Goal: Navigation & Orientation: Understand site structure

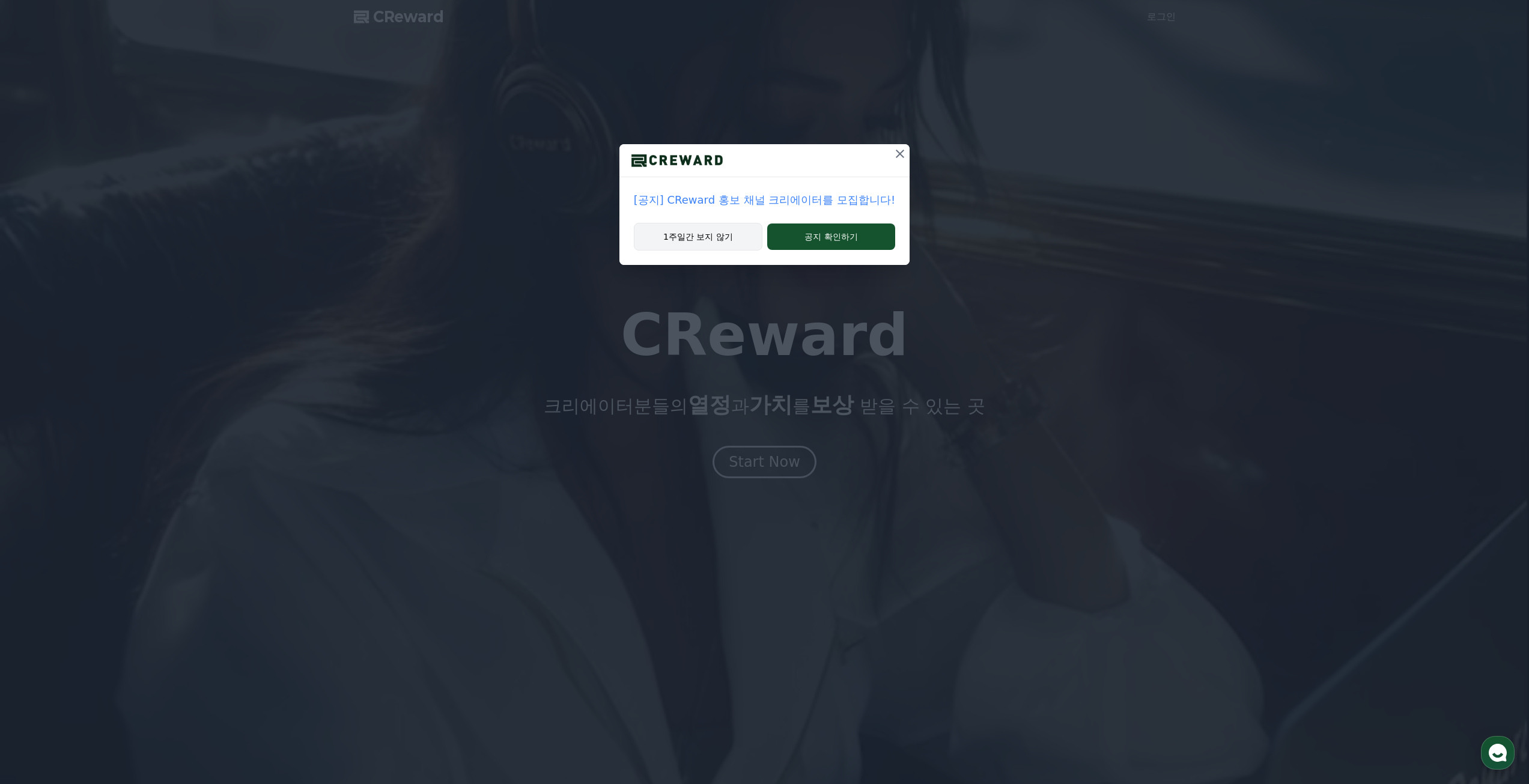
click at [716, 236] on button "1주일간 보지 않기" at bounding box center [697, 236] width 129 height 27
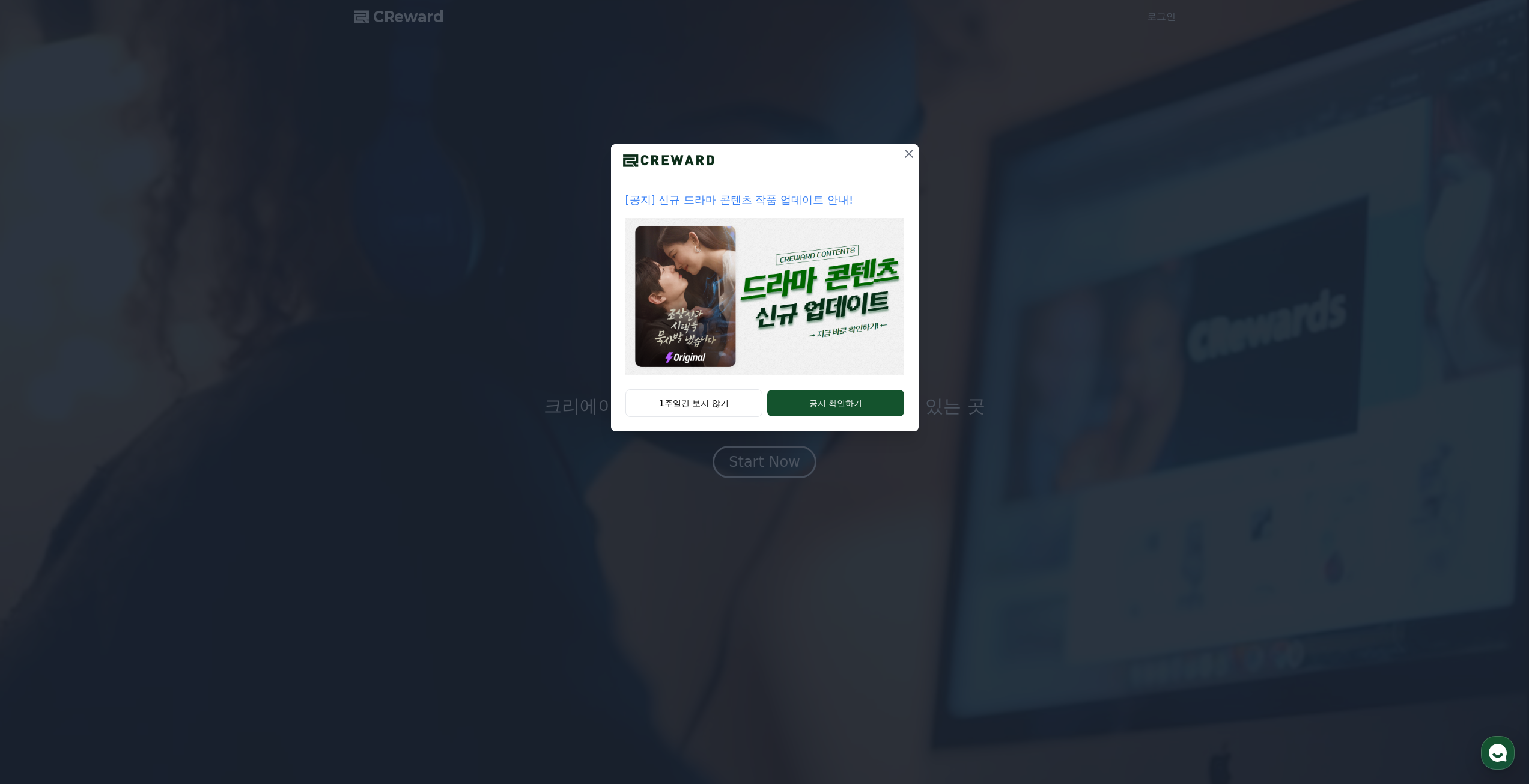
drag, startPoint x: 734, startPoint y: 408, endPoint x: 750, endPoint y: 416, distance: 17.9
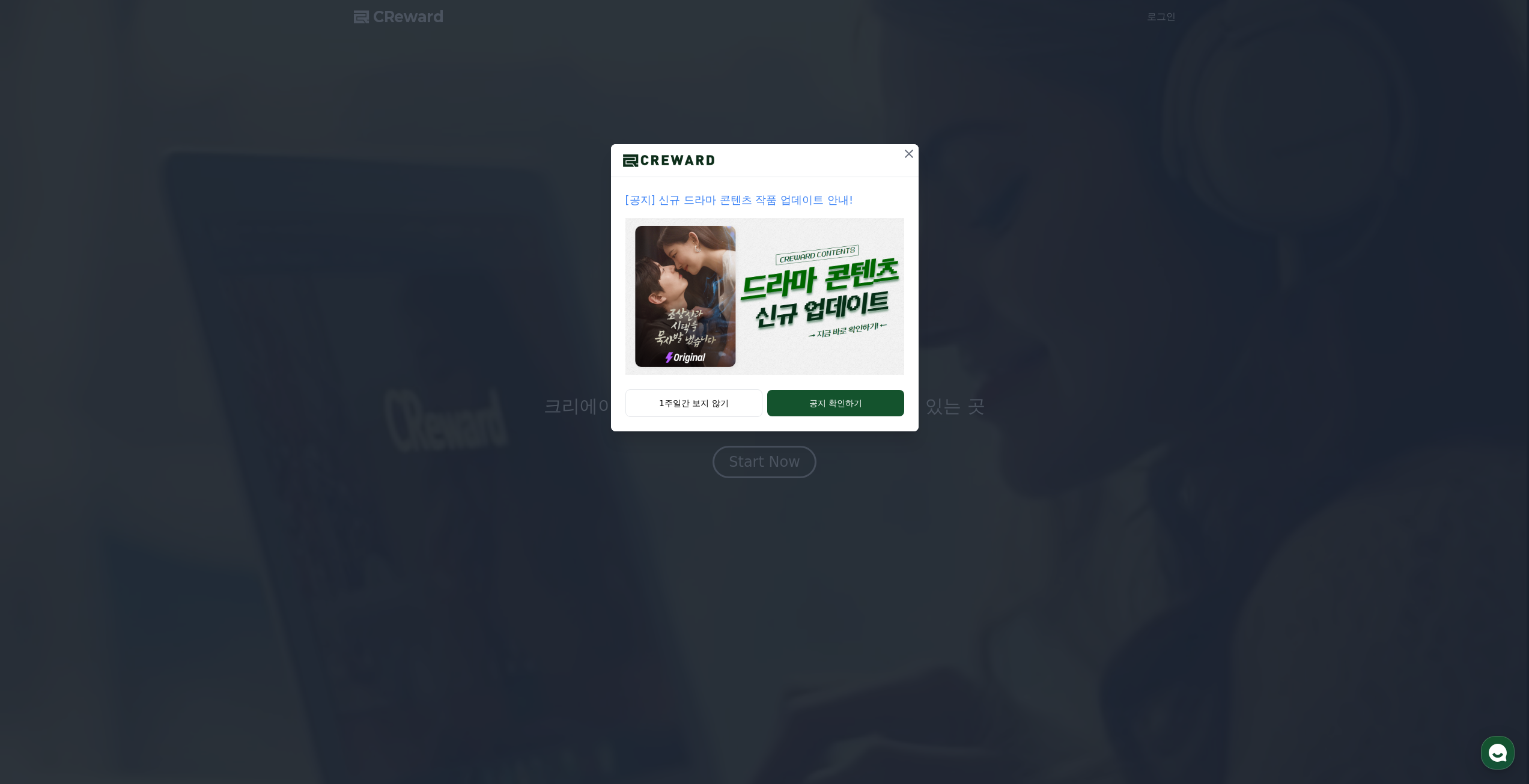
click at [734, 408] on button "1주일간 보지 않기" at bounding box center [694, 403] width 137 height 27
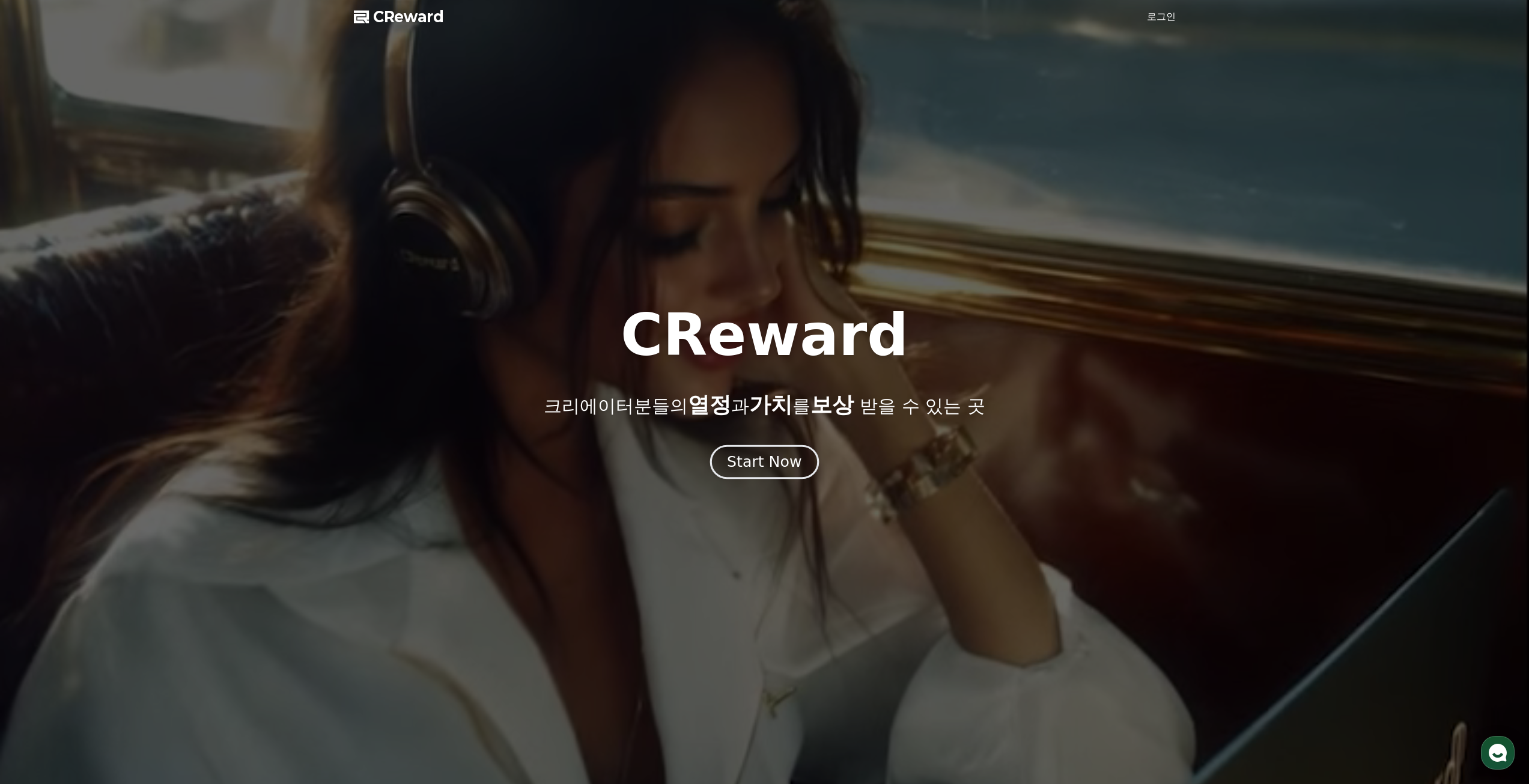
click at [767, 467] on div "Start Now" at bounding box center [764, 462] width 74 height 21
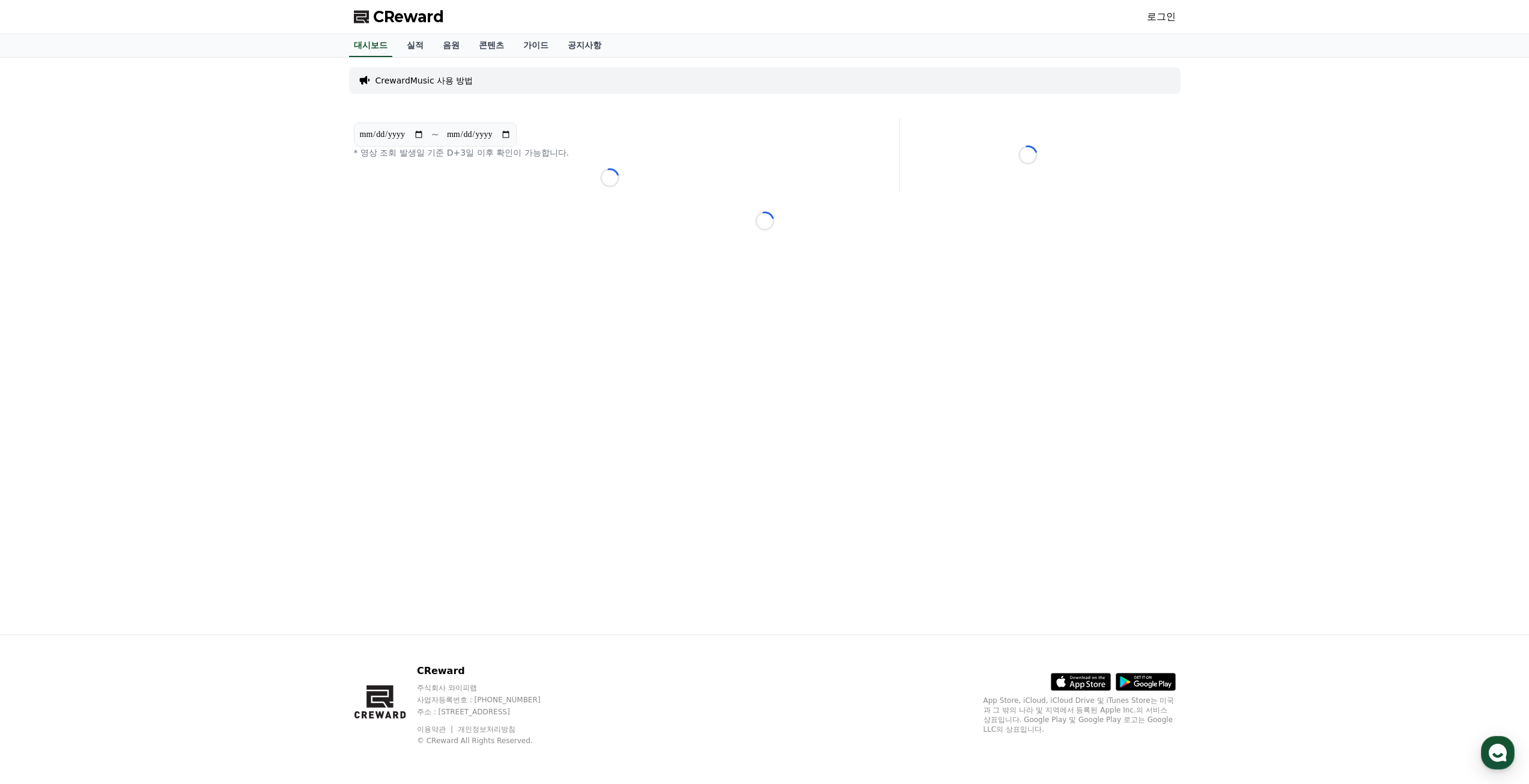
click at [1163, 14] on link "로그인" at bounding box center [1161, 16] width 29 height 14
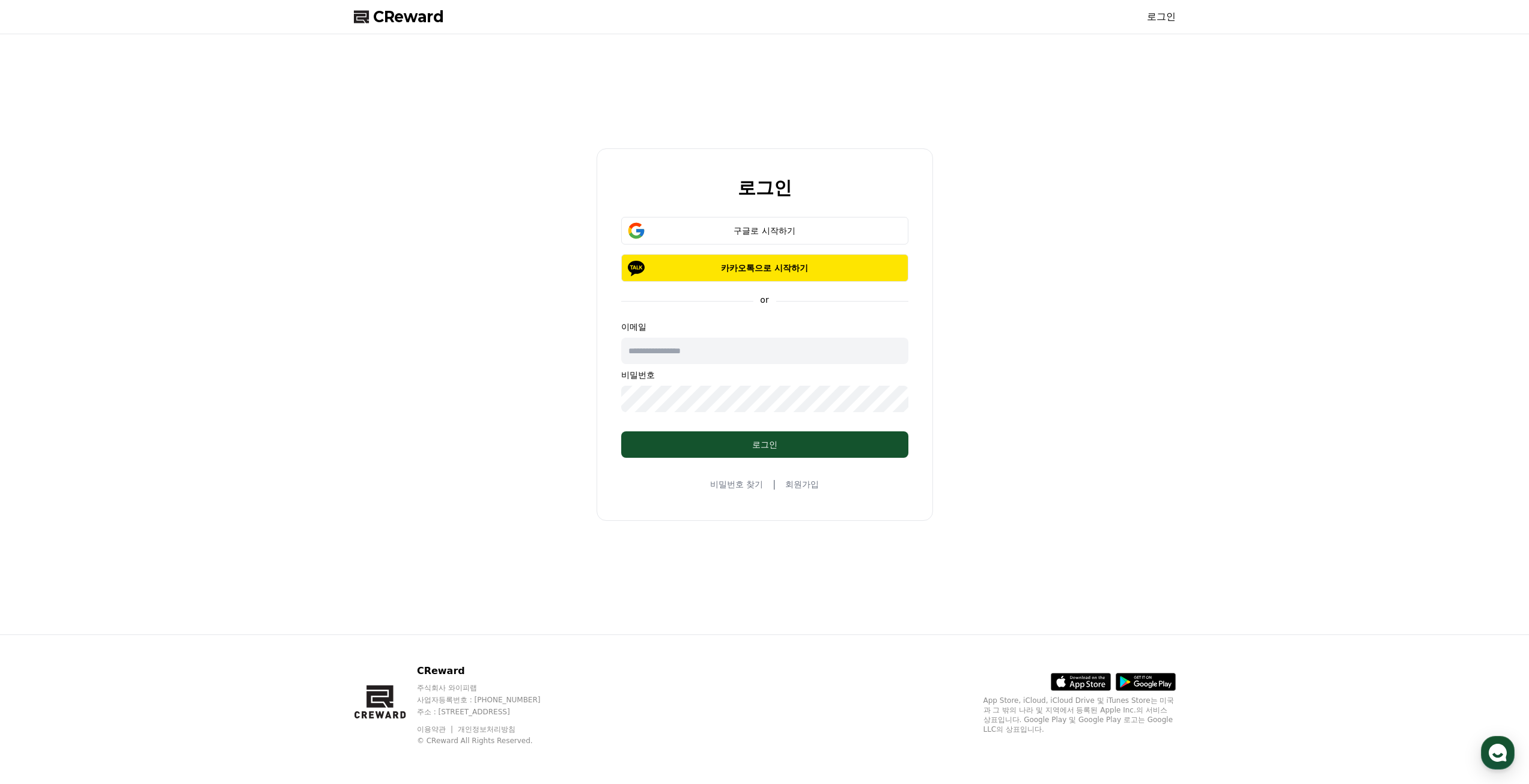
click at [432, 22] on span "CReward" at bounding box center [408, 16] width 71 height 19
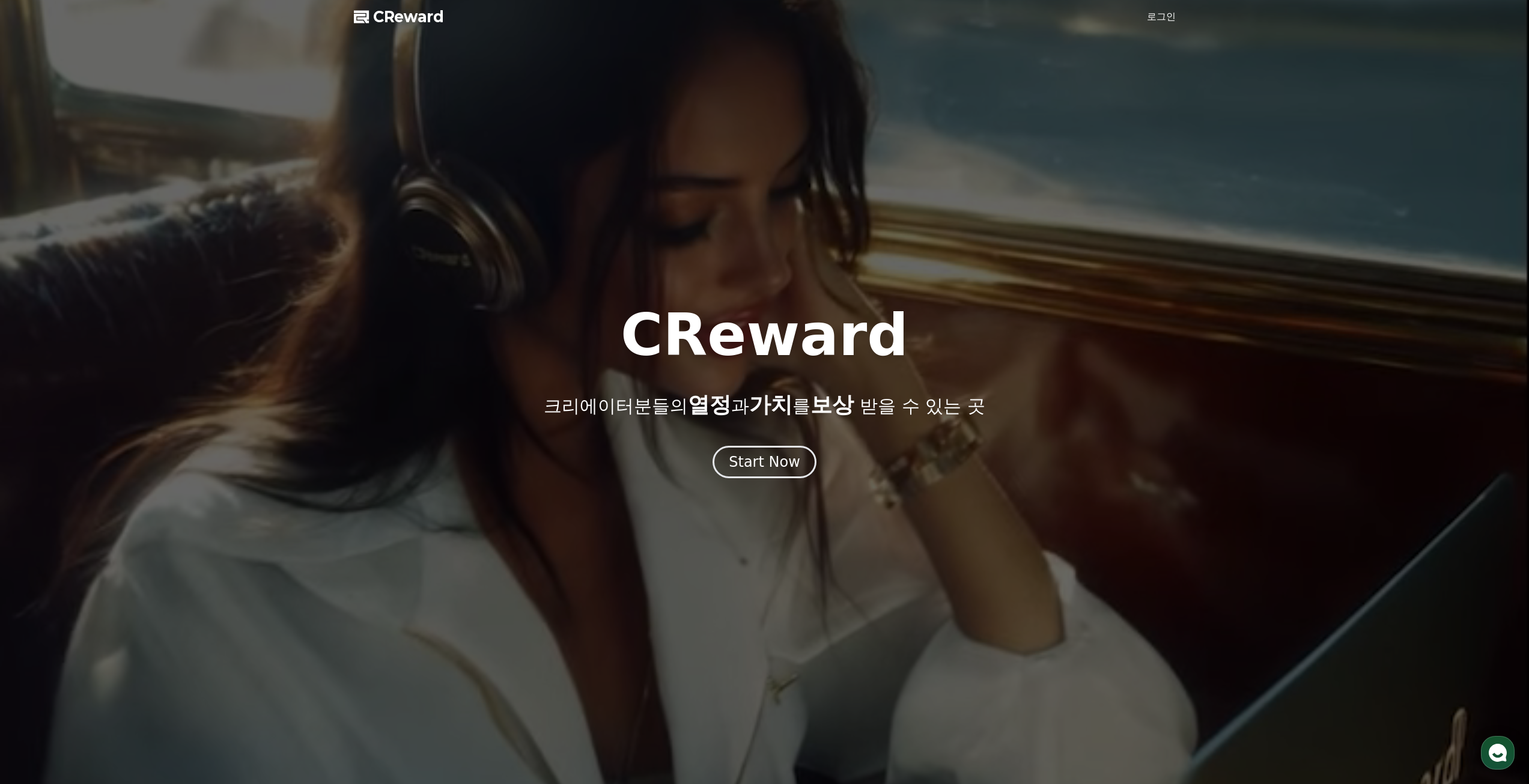
click at [1163, 23] on link "로그인" at bounding box center [1161, 16] width 29 height 14
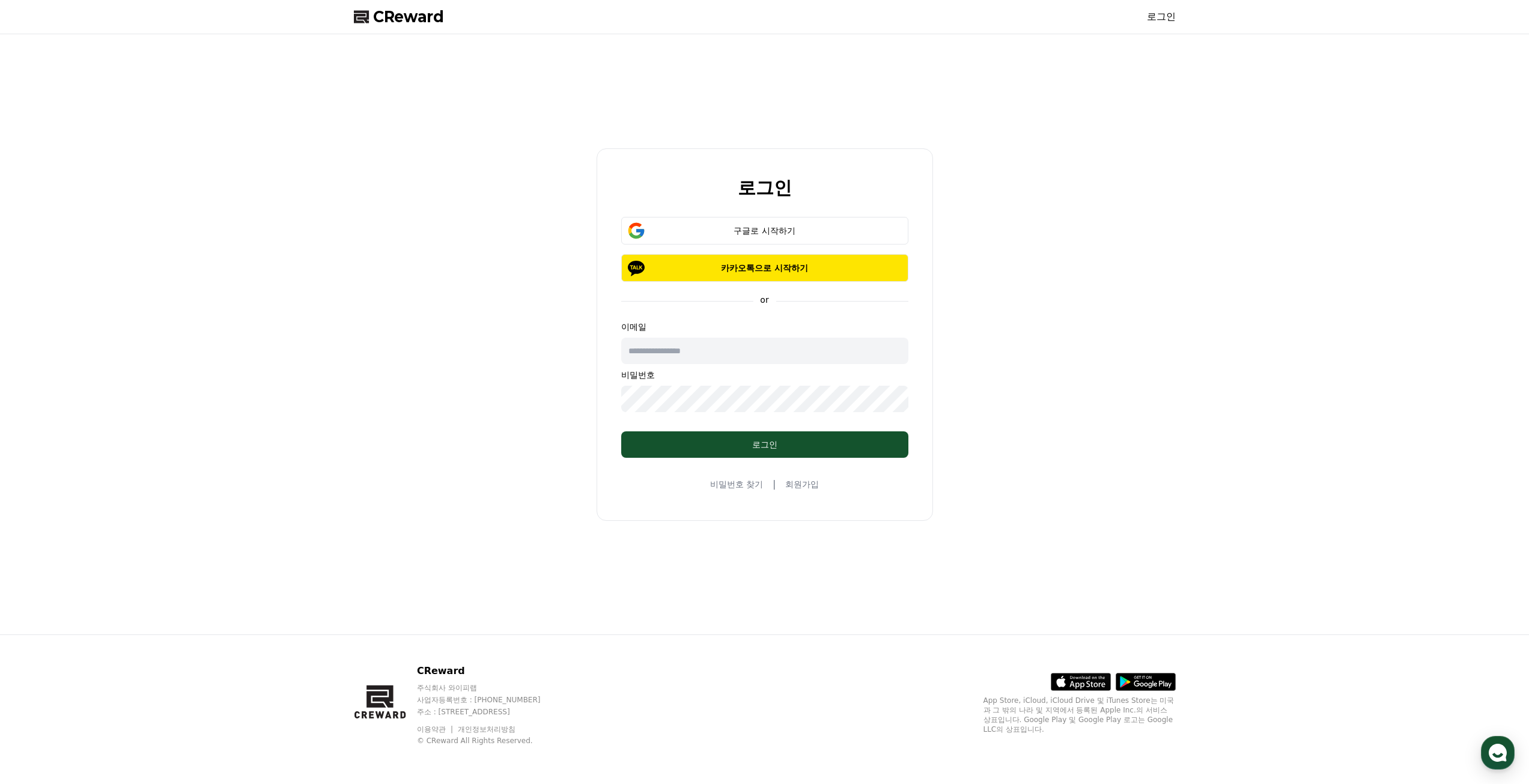
click at [1062, 413] on div "로그인 구글로 시작하기 카카오톡으로 시작하기 or 이메일 비밀번호 로그인 비밀번호 찾기 | 회원가입" at bounding box center [765, 334] width 832 height 590
click at [402, 21] on span "CReward" at bounding box center [408, 16] width 71 height 19
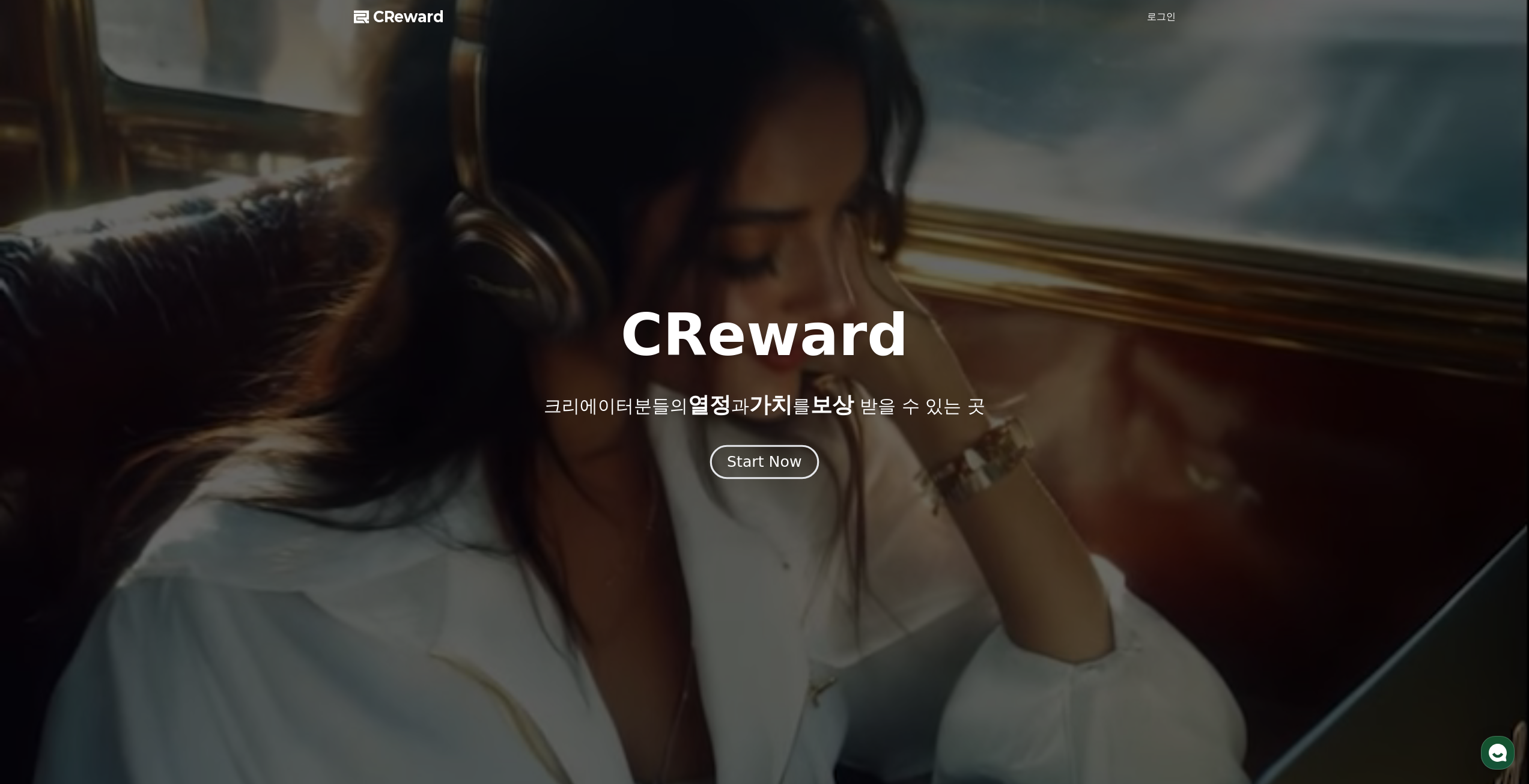
click at [757, 467] on div "Start Now" at bounding box center [764, 462] width 74 height 21
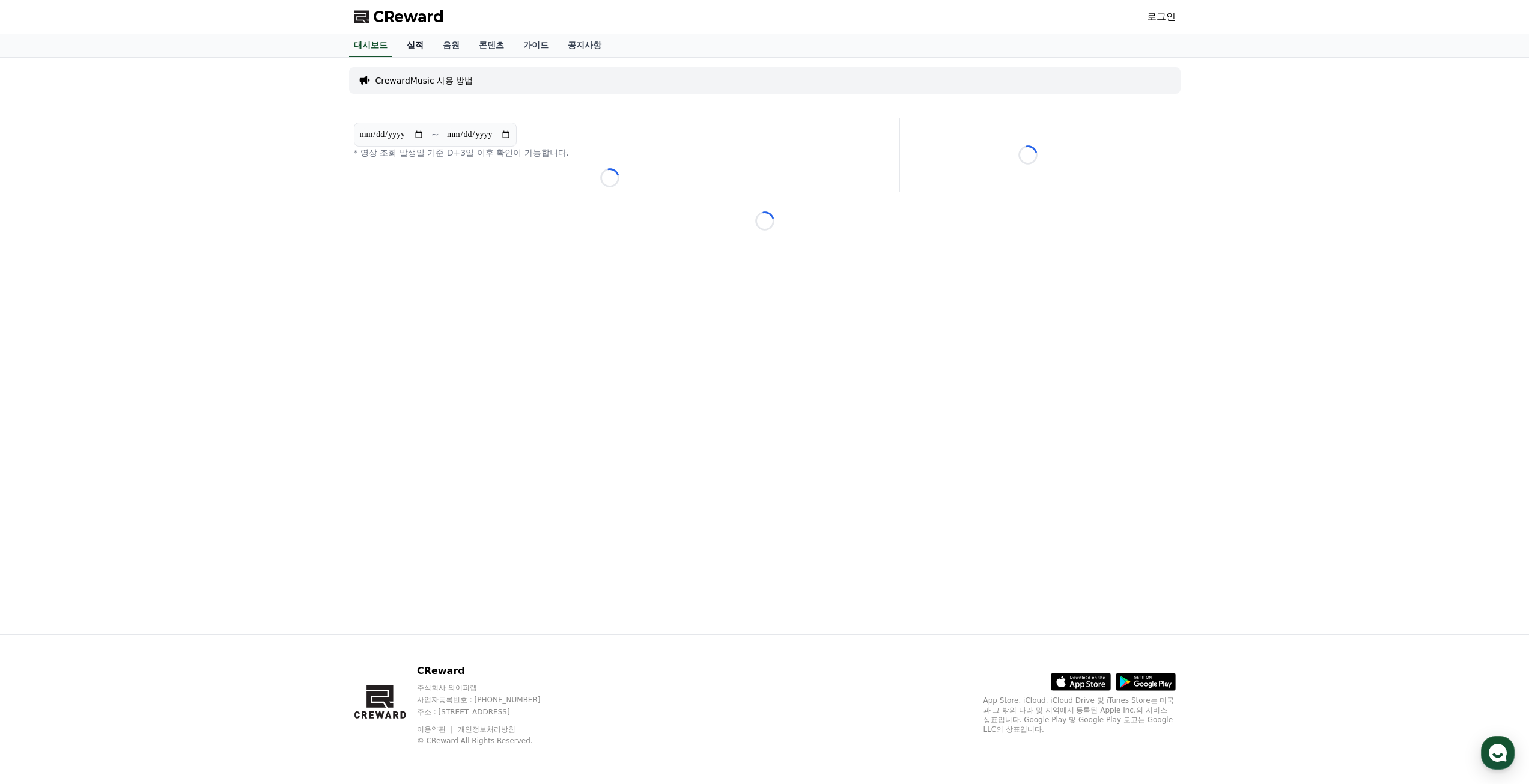
click at [418, 45] on link "실적" at bounding box center [415, 45] width 36 height 23
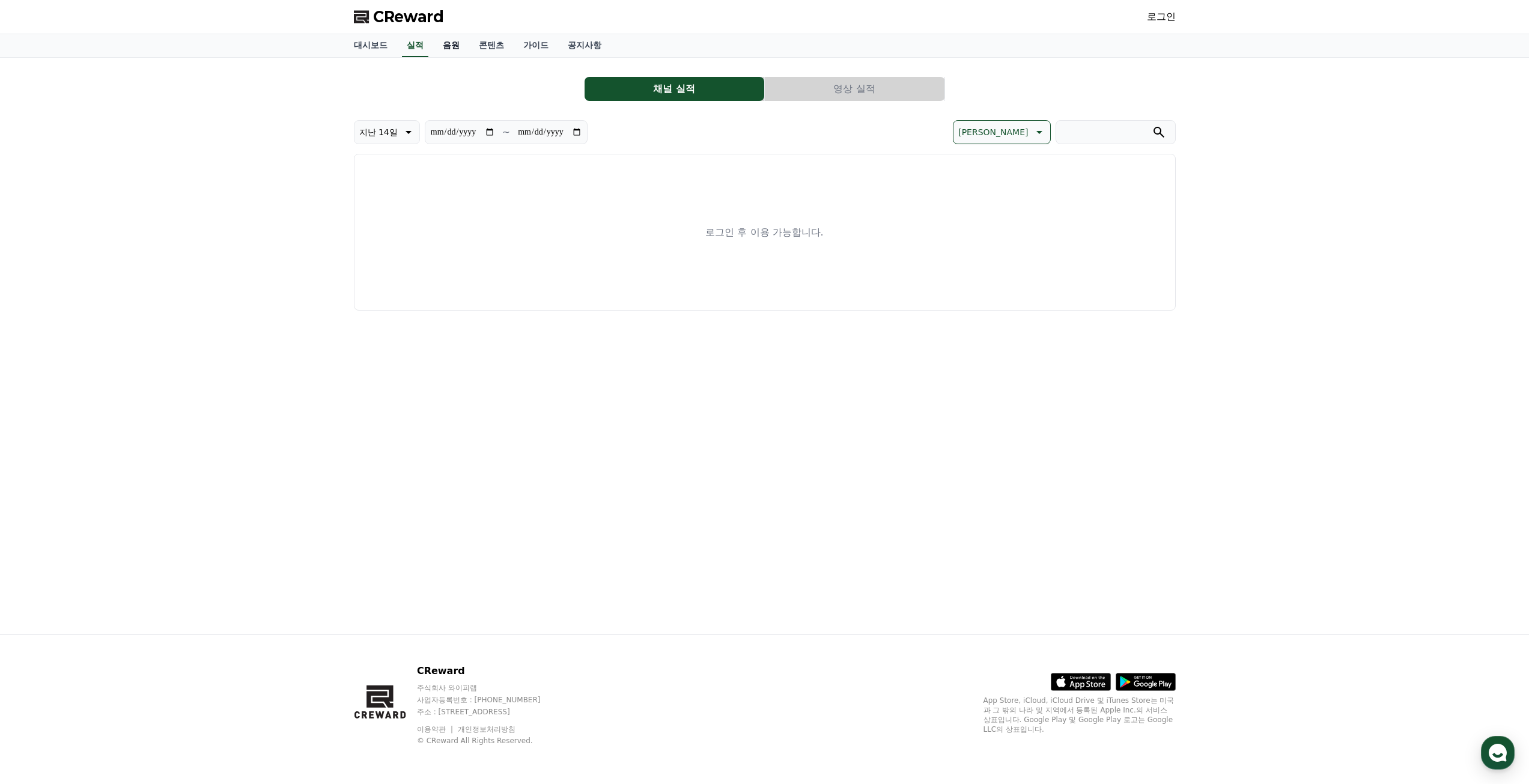
click at [451, 42] on link "음원" at bounding box center [451, 45] width 36 height 23
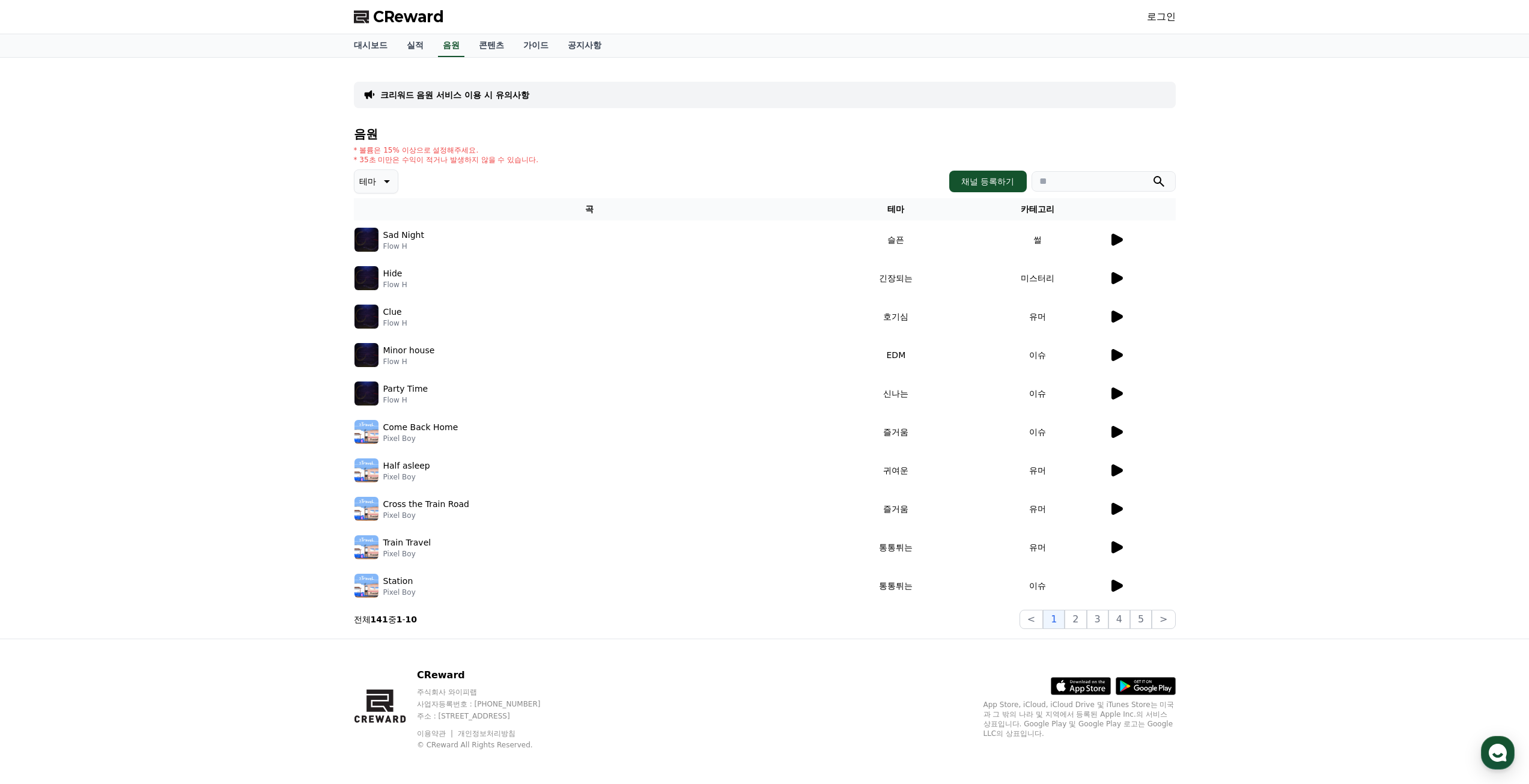
click at [1120, 355] on icon at bounding box center [1117, 355] width 12 height 12
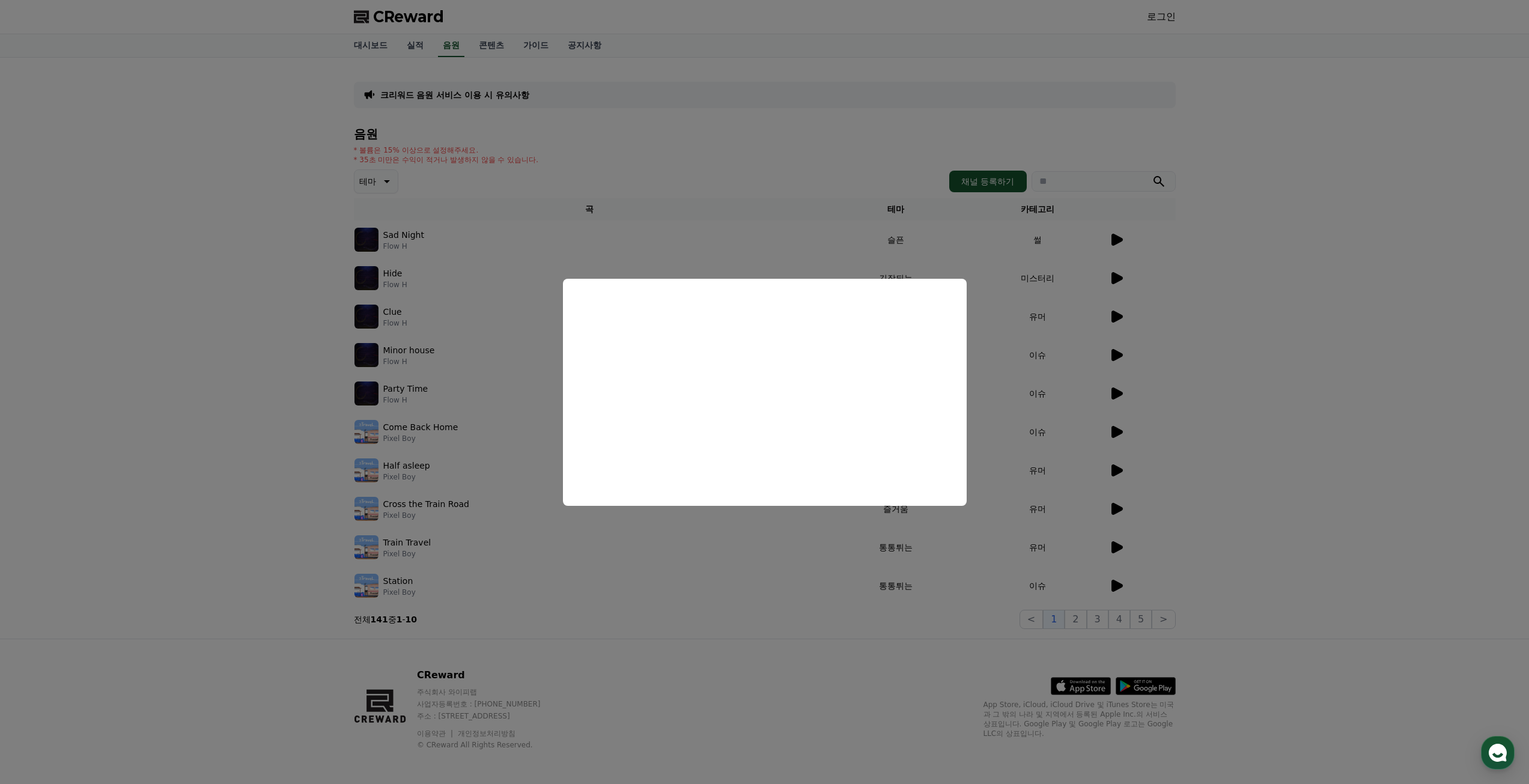
click at [1387, 401] on button "close modal" at bounding box center [764, 392] width 1529 height 784
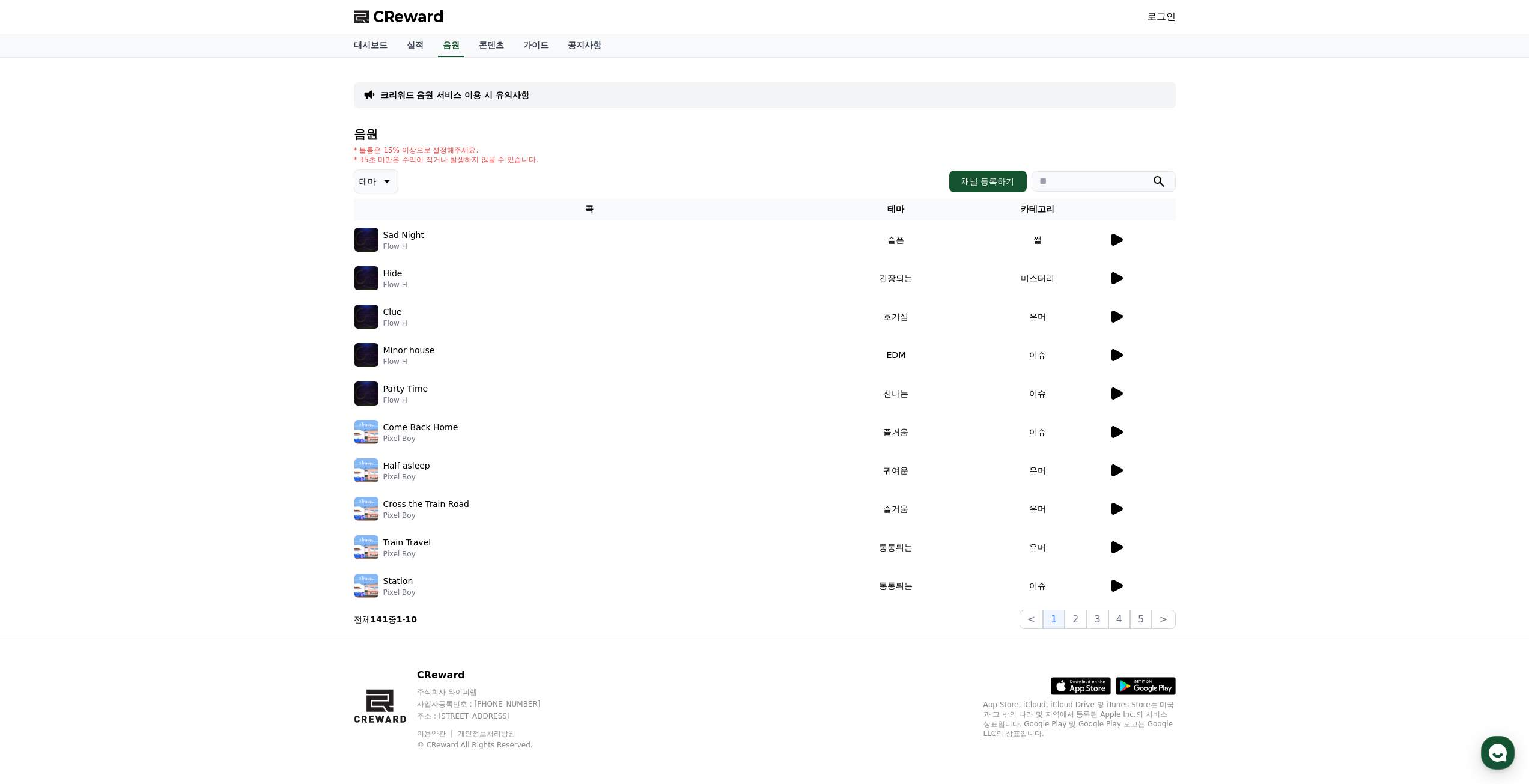
click at [1115, 394] on icon at bounding box center [1117, 393] width 12 height 12
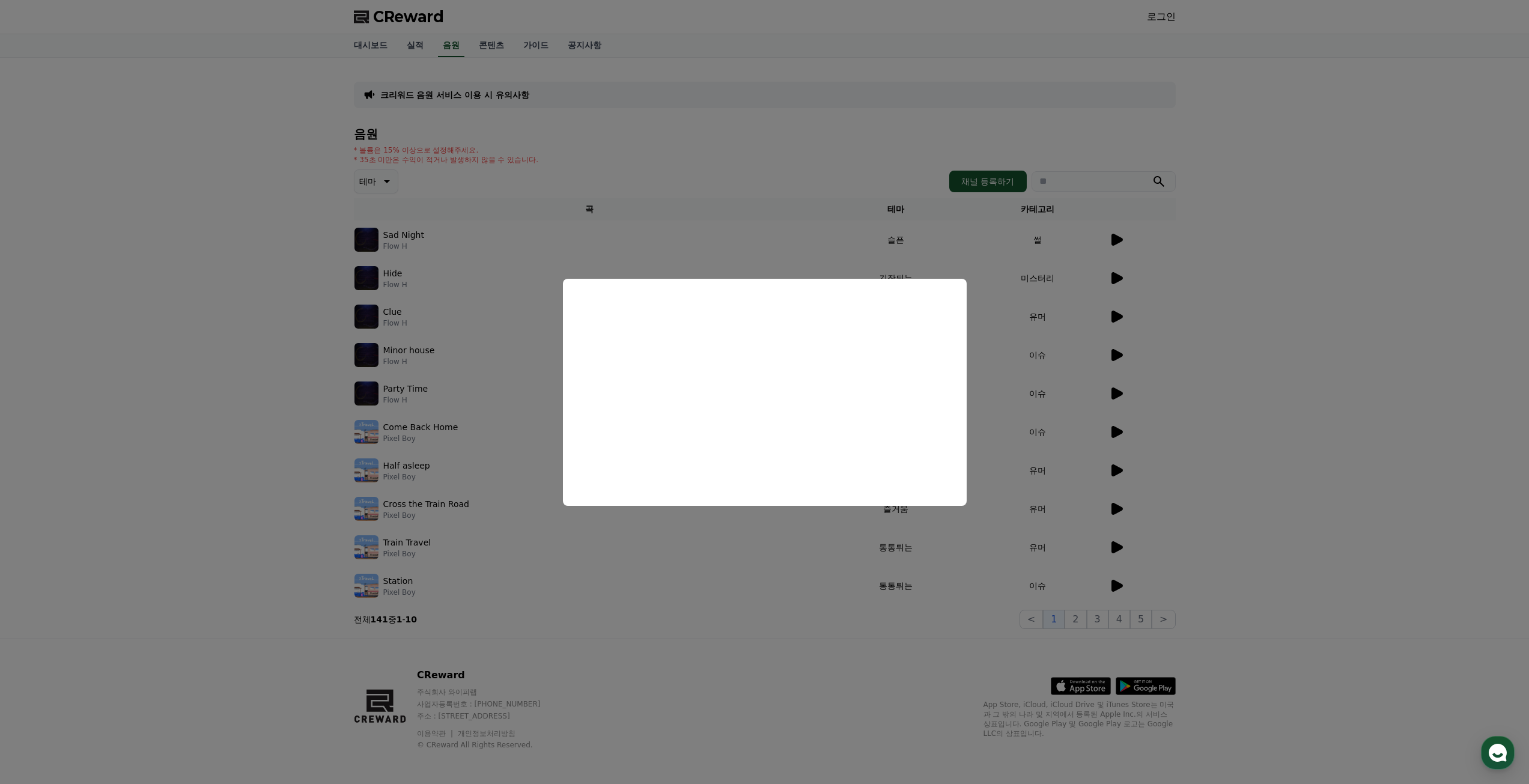
click at [1320, 454] on button "close modal" at bounding box center [764, 392] width 1529 height 784
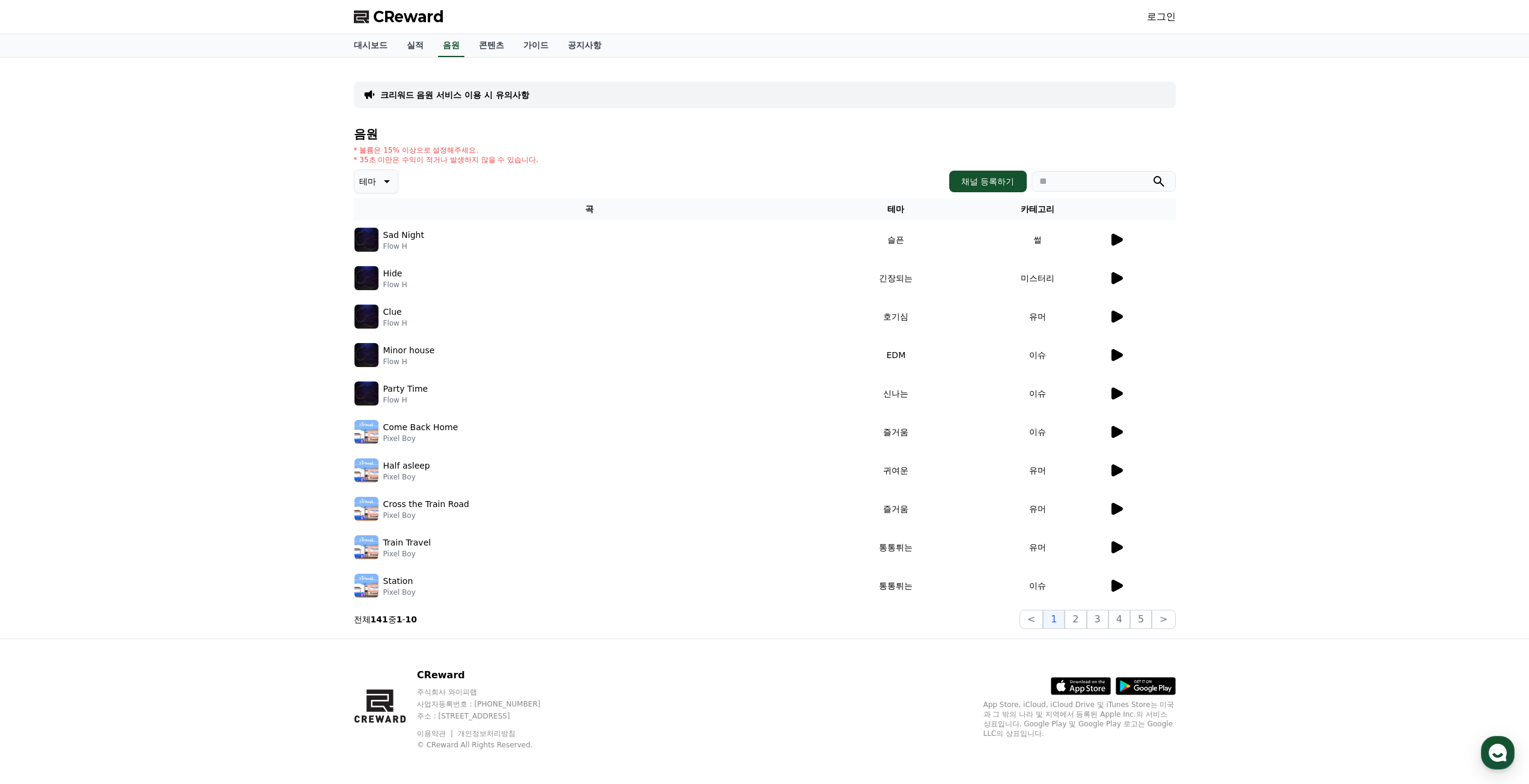
click at [1122, 590] on icon at bounding box center [1116, 585] width 14 height 14
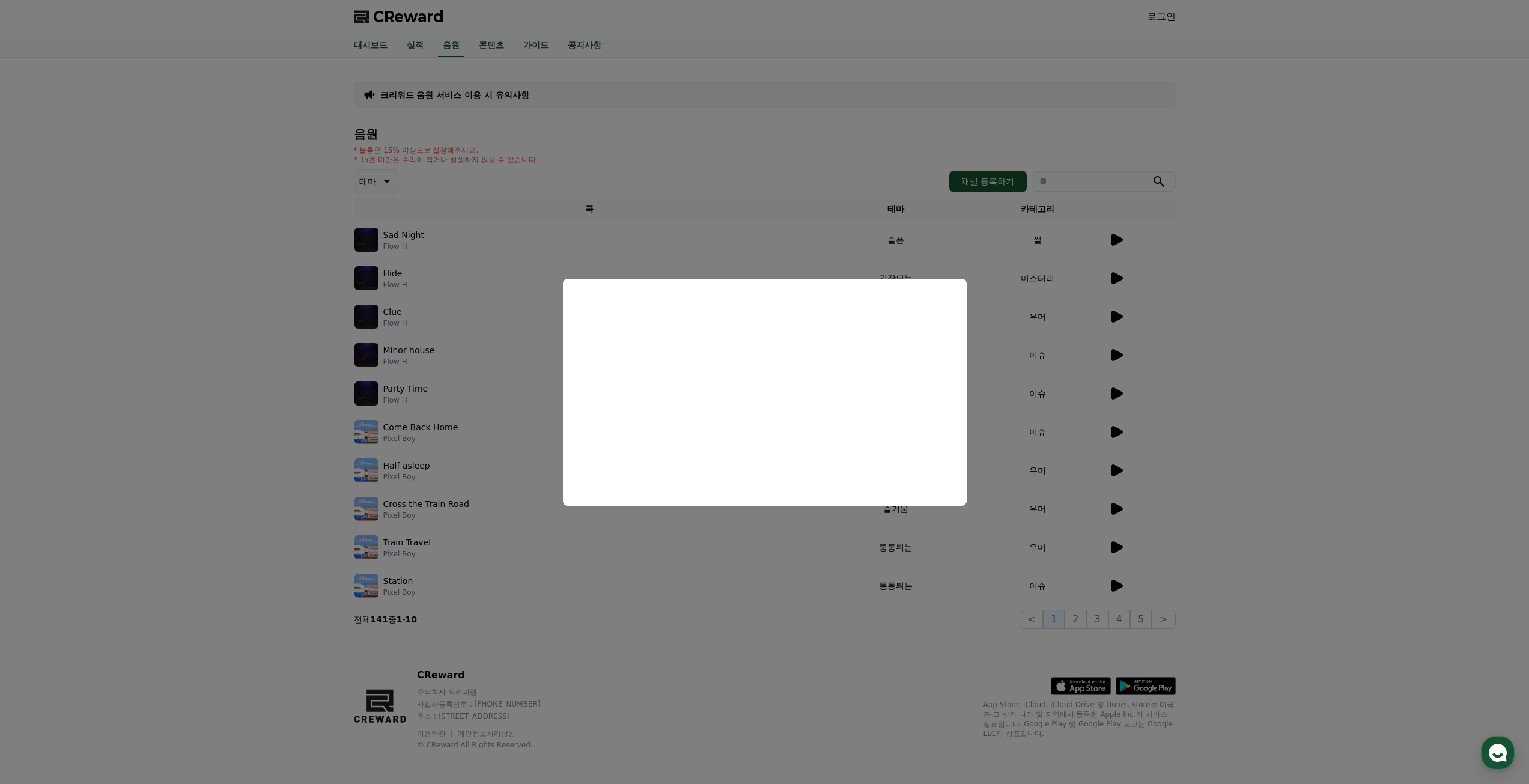
click at [1326, 366] on button "close modal" at bounding box center [764, 392] width 1529 height 784
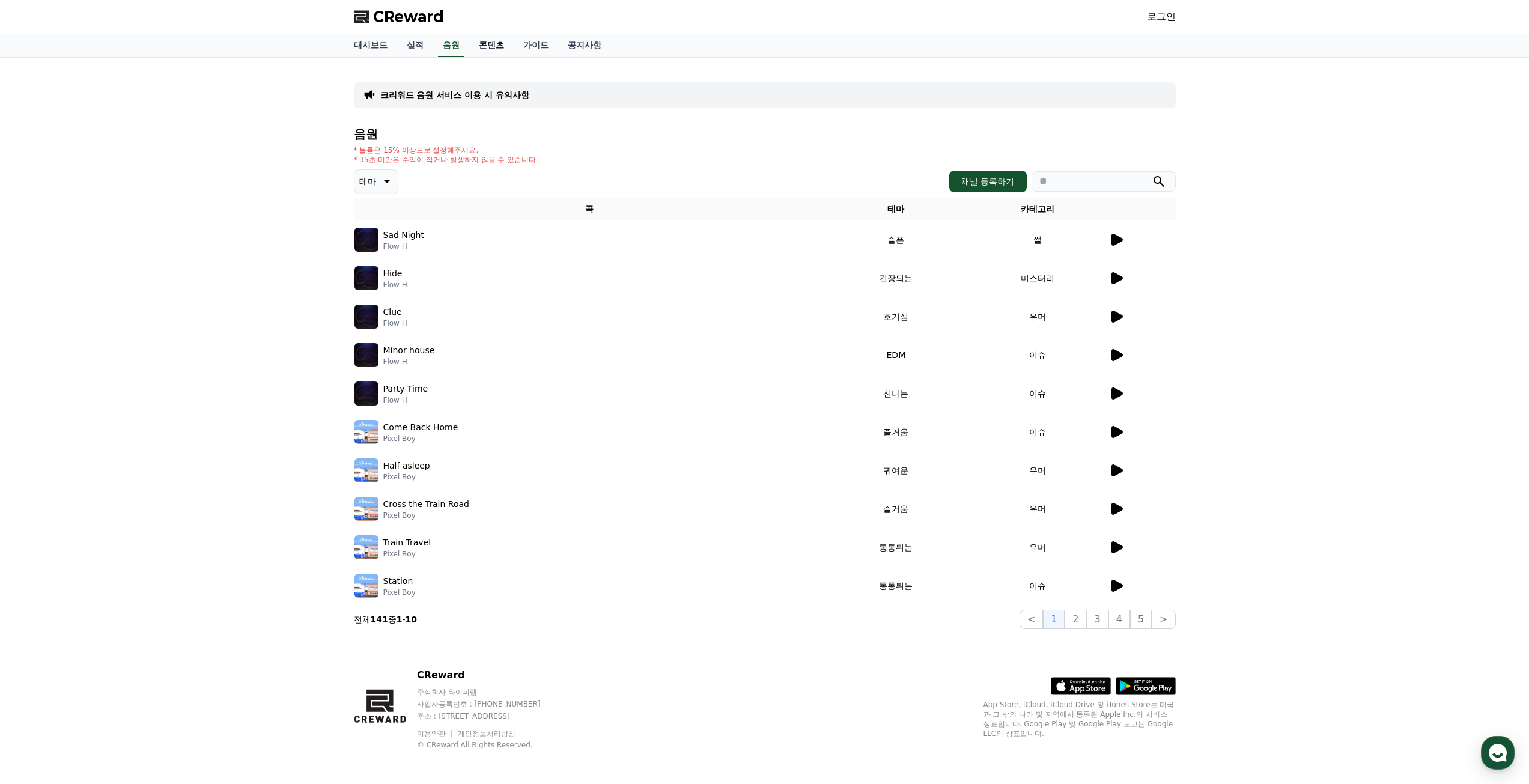
click at [499, 47] on link "콘텐츠" at bounding box center [491, 45] width 45 height 23
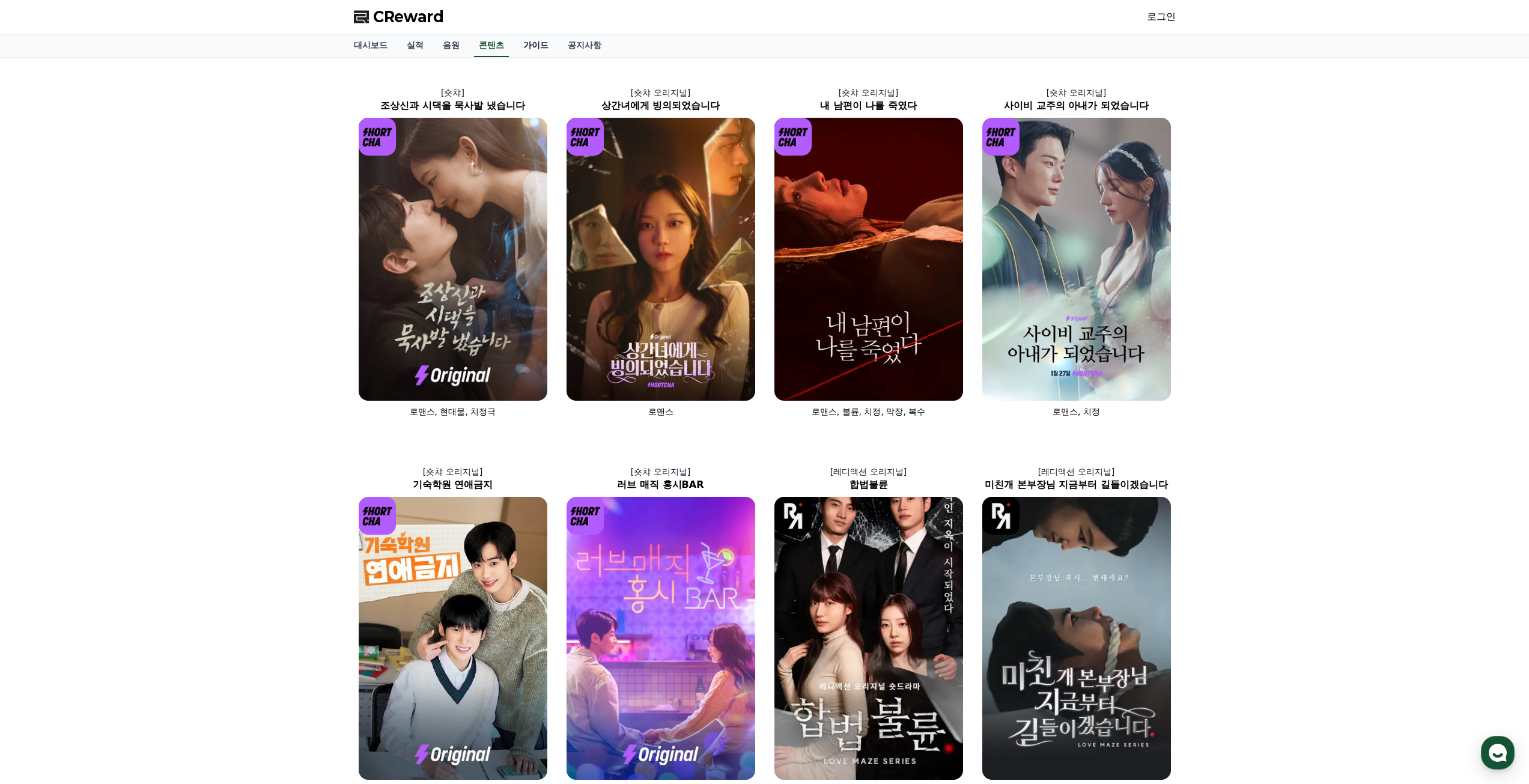
click at [538, 47] on link "가이드" at bounding box center [535, 45] width 45 height 23
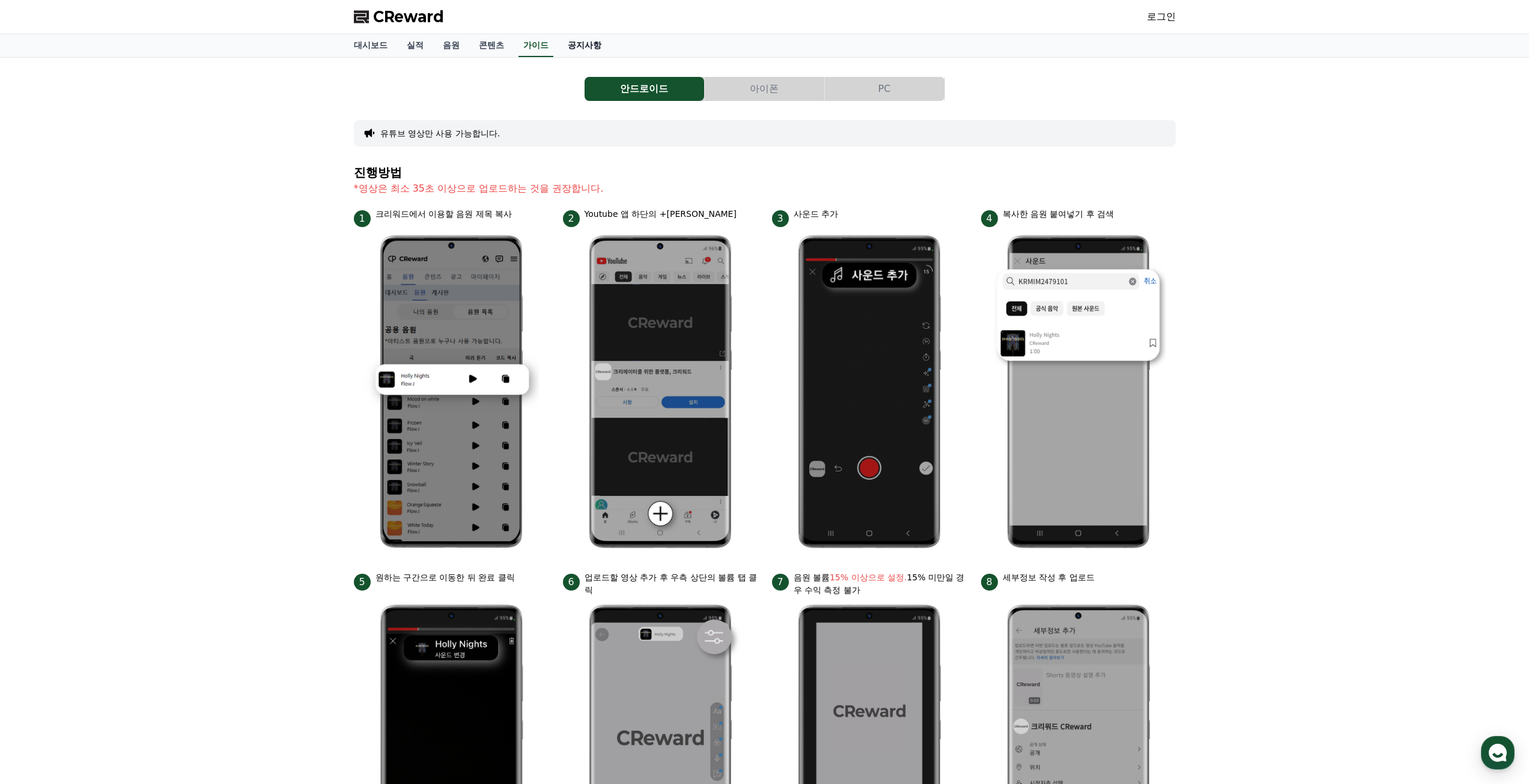
click at [581, 47] on link "공지사항" at bounding box center [584, 45] width 53 height 23
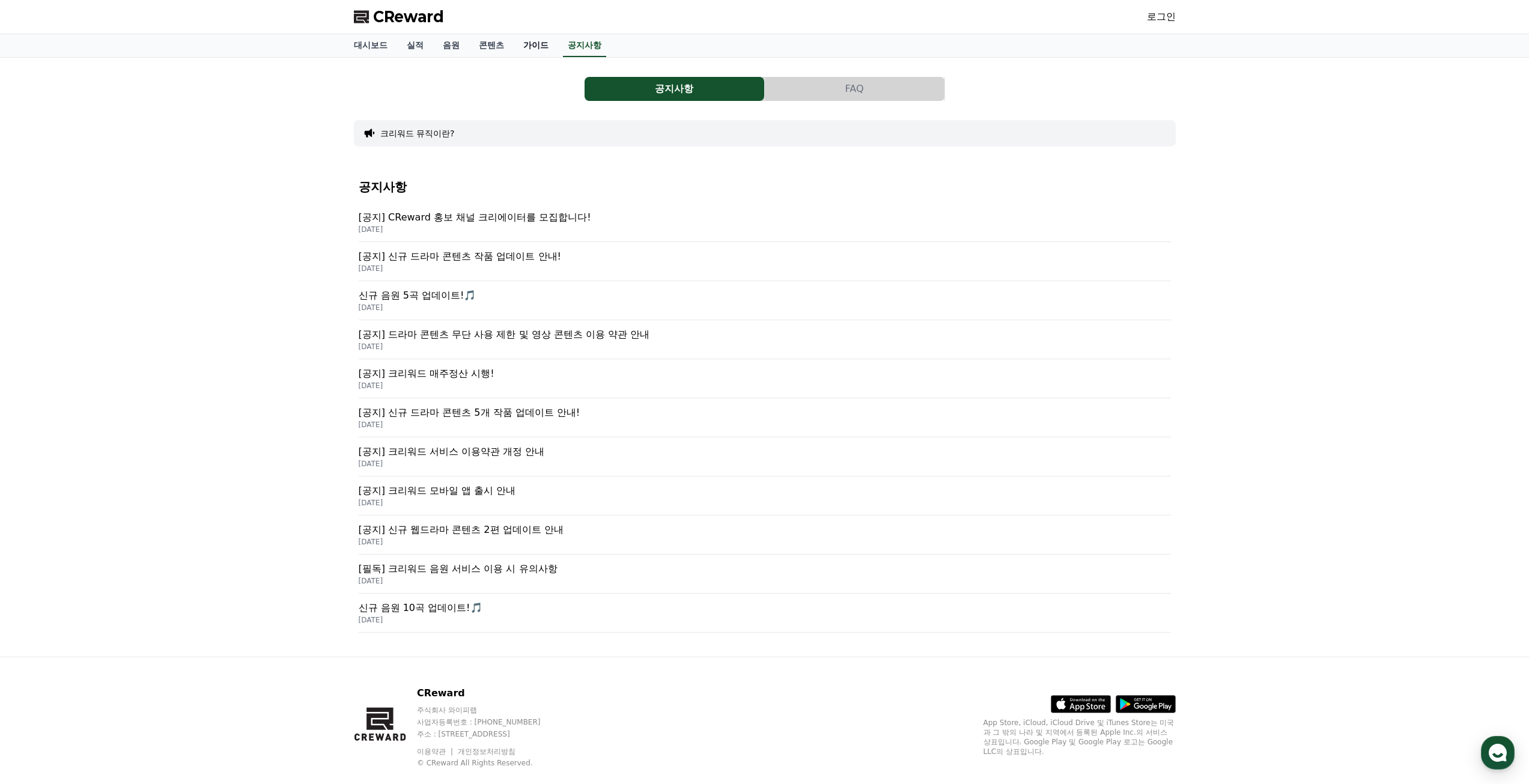
click at [540, 45] on link "가이드" at bounding box center [535, 45] width 45 height 23
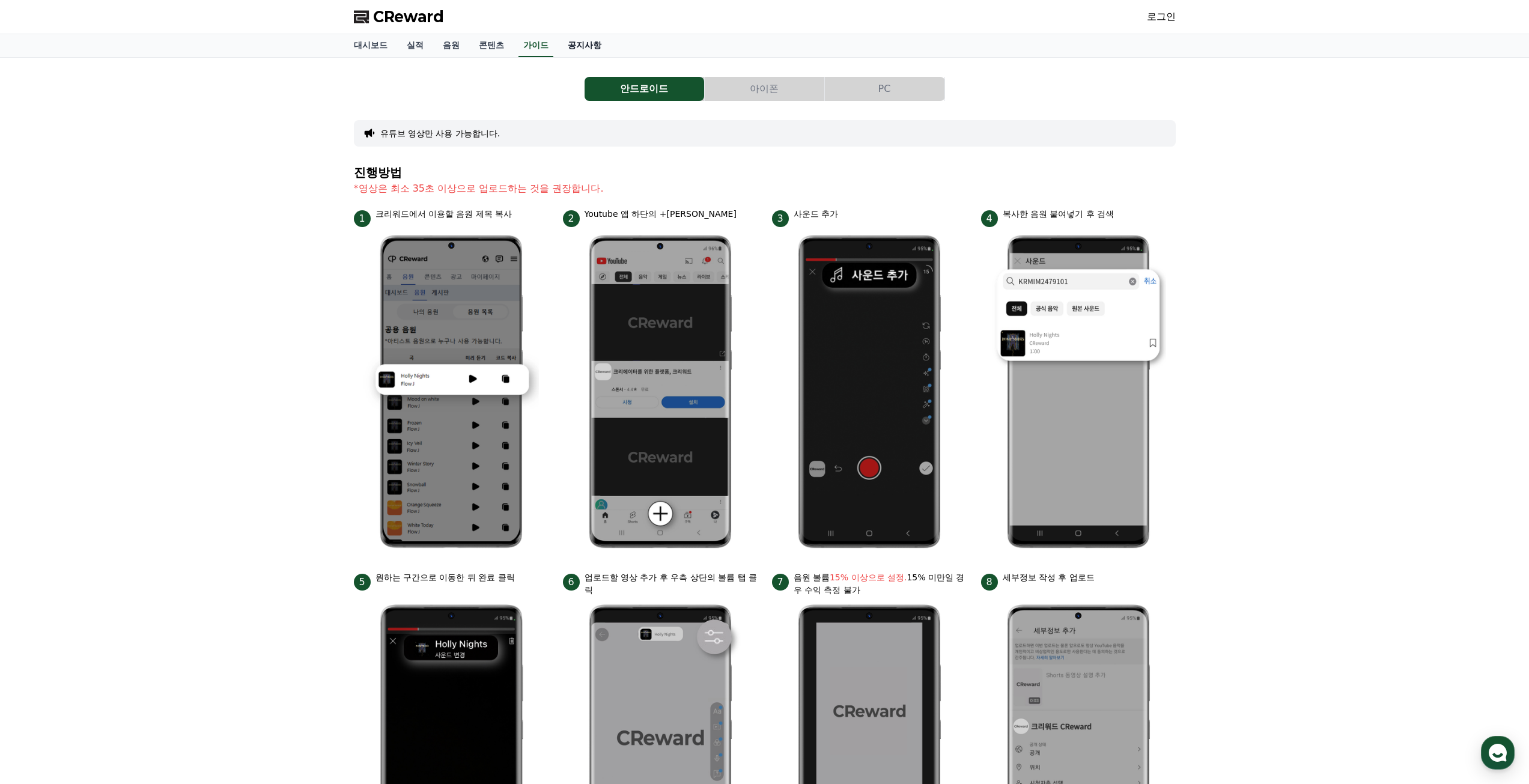
click at [585, 45] on link "공지사항" at bounding box center [584, 45] width 53 height 23
